Goal: Information Seeking & Learning: Learn about a topic

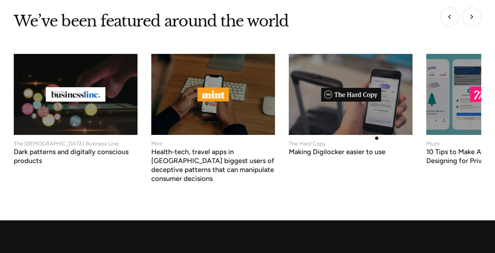
scroll to position [2609, 0]
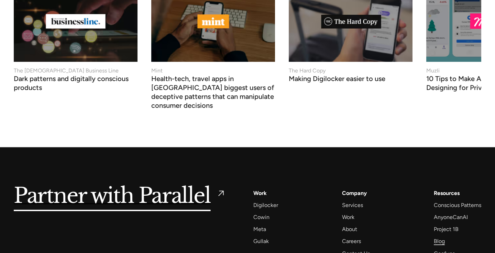
click at [435, 237] on div "Blog" at bounding box center [439, 241] width 11 height 9
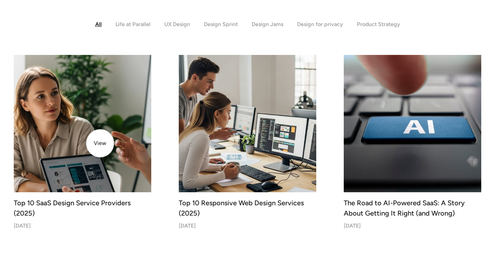
scroll to position [197, 0]
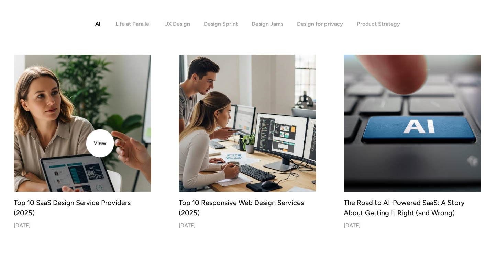
click at [100, 144] on img at bounding box center [82, 123] width 144 height 144
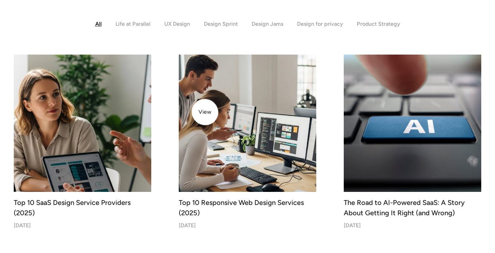
click at [207, 113] on img at bounding box center [247, 123] width 144 height 144
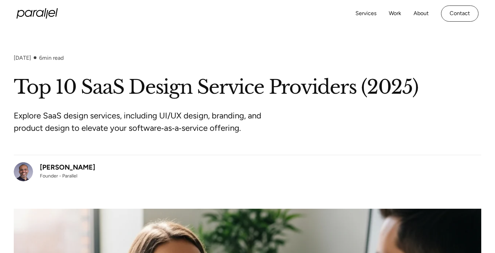
click at [72, 167] on div "Robin Dhanwani" at bounding box center [67, 167] width 55 height 10
click at [12, 172] on div "September 1, 2025 6 min read Top 10 SaaS Design Service Providers (2025) Explor…" at bounding box center [247, 249] width 495 height 388
click at [24, 174] on img at bounding box center [23, 171] width 19 height 19
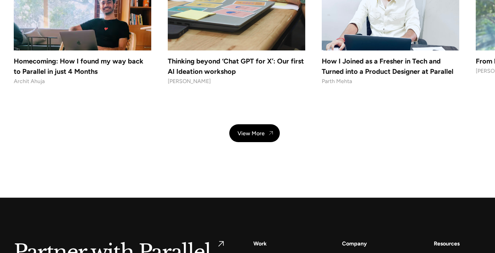
scroll to position [4968, 0]
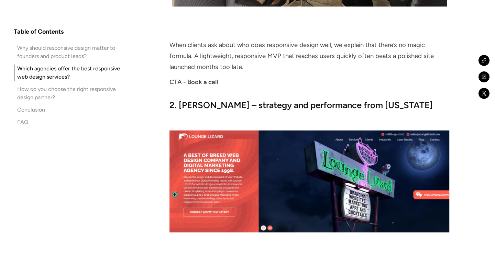
scroll to position [1863, 0]
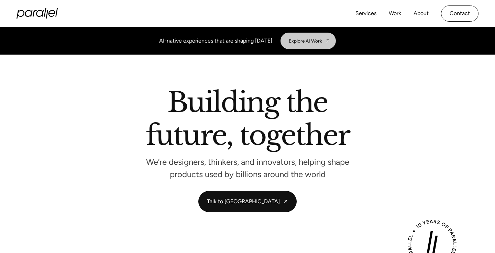
click at [316, 41] on div "Explore AI Work" at bounding box center [305, 41] width 33 height 6
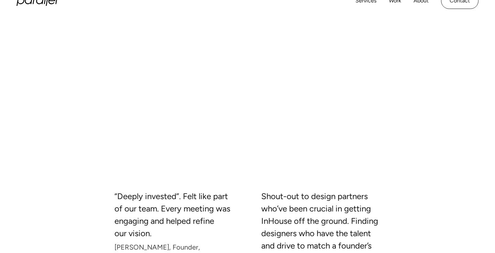
scroll to position [253, 0]
